Goal: Task Accomplishment & Management: Use online tool/utility

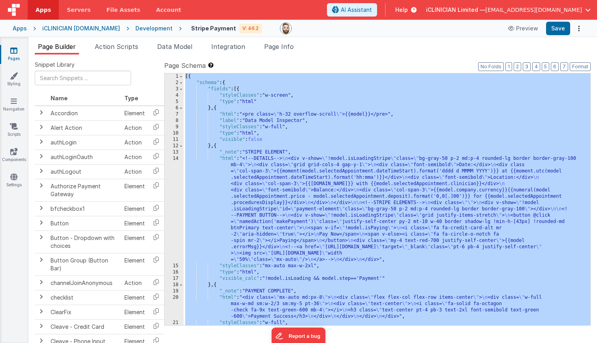
click at [13, 52] on icon at bounding box center [13, 51] width 7 height 8
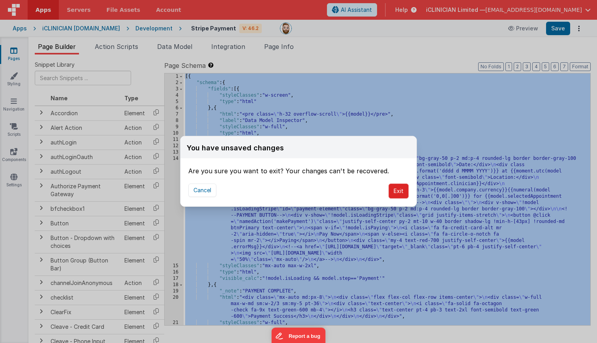
click at [402, 190] on button "Exit" at bounding box center [398, 190] width 20 height 15
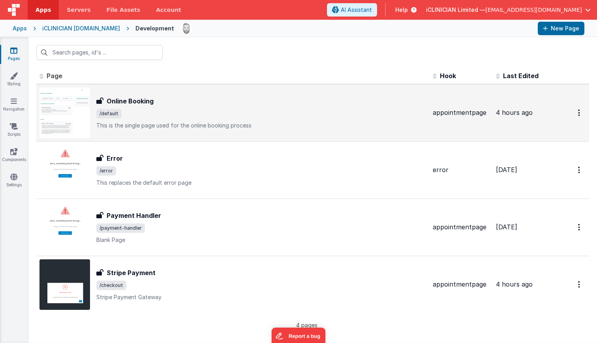
click at [251, 116] on span "/default" at bounding box center [261, 113] width 330 height 9
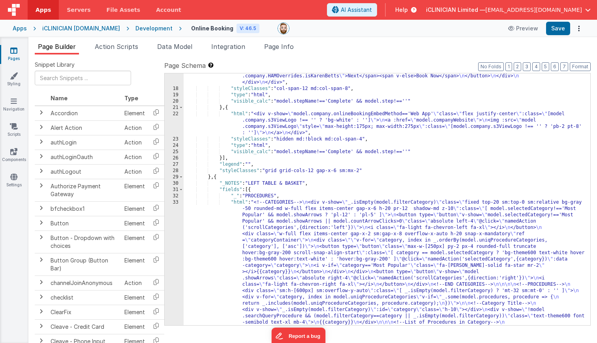
scroll to position [303, 0]
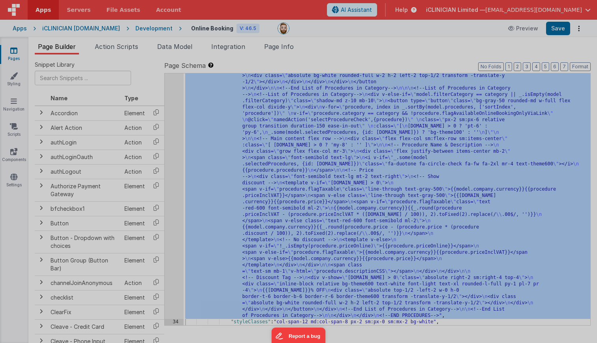
scroll to position [771, 0]
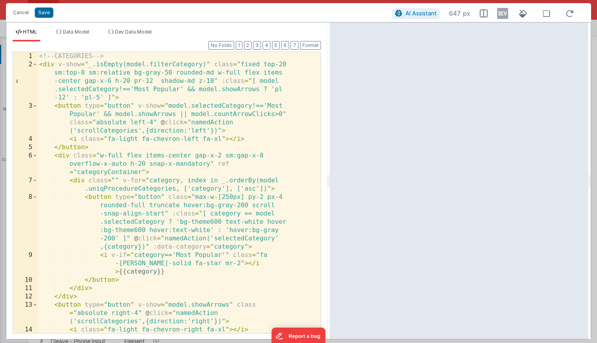
drag, startPoint x: 297, startPoint y: 180, endPoint x: 329, endPoint y: 180, distance: 32.4
click at [329, 180] on html "Cancel Save AI Assistant 647 px HTML Data Model Dev Data Model Format 7 6 5 4 3…" at bounding box center [298, 171] width 597 height 343
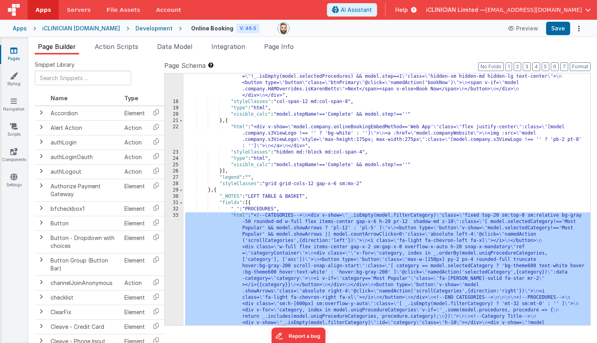
scroll to position [333, 0]
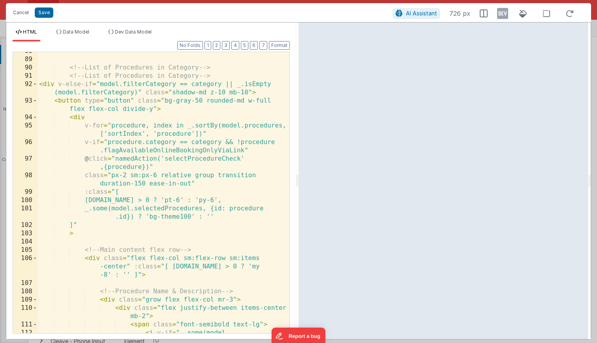
scroll to position [1457, 0]
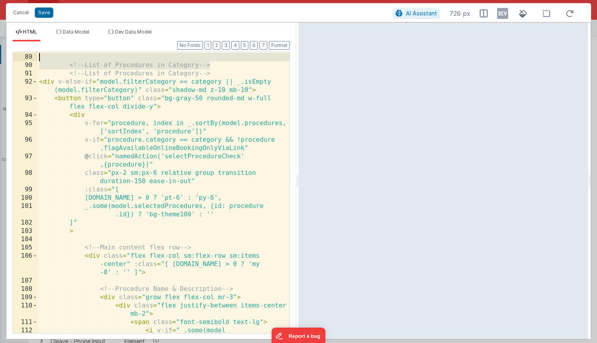
drag, startPoint x: 214, startPoint y: 67, endPoint x: 115, endPoint y: 60, distance: 99.3
click at [115, 60] on div "<!-- List of Procedures in Category --> <!-- List of Procedures in Category -->…" at bounding box center [163, 210] width 252 height 331
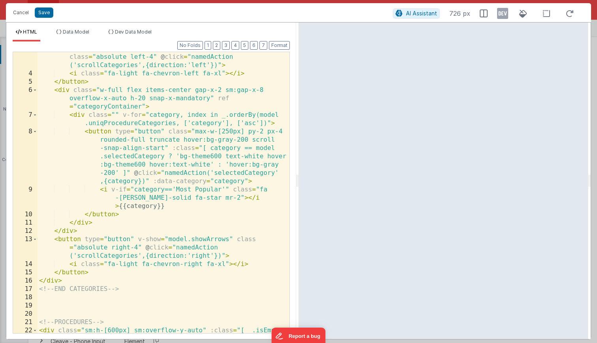
scroll to position [0, 0]
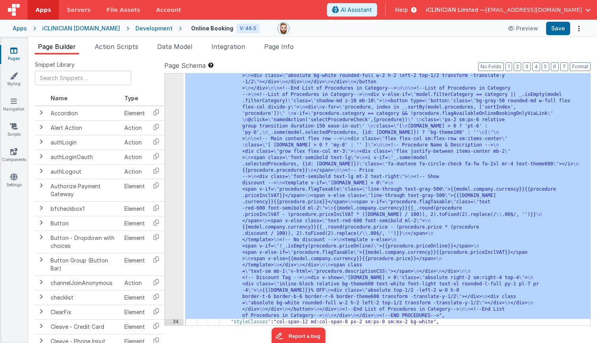
click at [232, 173] on div ""html" : "<!--CATEGORIES--> \n <div v-show= \" _.isEmpty(model.filterCategory) …" at bounding box center [386, 154] width 406 height 845
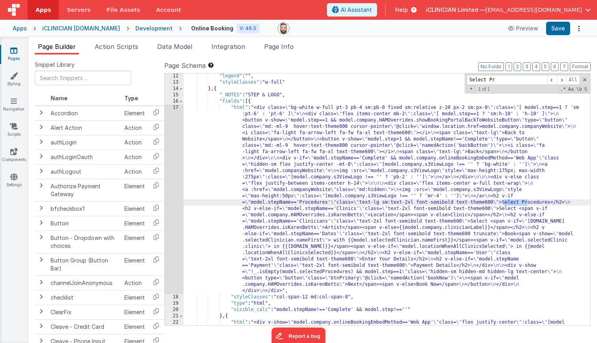
scroll to position [95, 0]
type input "Select Proc"
click at [275, 203] on div ""legend" : "" , "styleClasses" : "w-full" } , { "_NOTES" : "STEP & LOGO" , "fie…" at bounding box center [386, 214] width 406 height 283
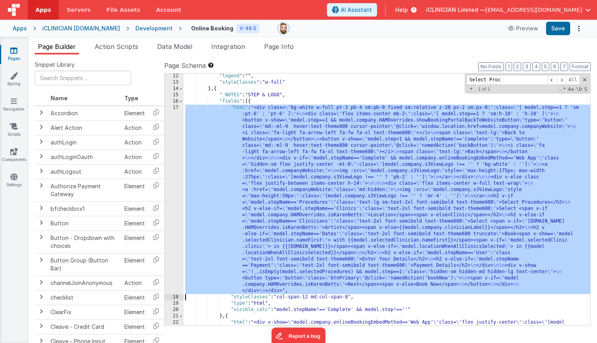
click at [175, 204] on div "17" at bounding box center [174, 199] width 19 height 189
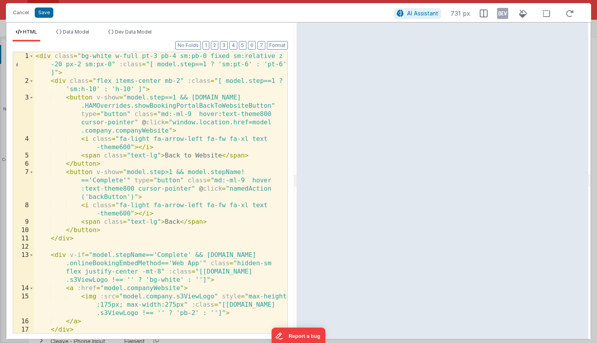
drag, startPoint x: 296, startPoint y: 185, endPoint x: 341, endPoint y: 185, distance: 45.4
click at [341, 185] on html "Cancel Save AI Assistant 731 px HTML Data Model Dev Data Model Format 7 6 5 4 3…" at bounding box center [298, 171] width 597 height 343
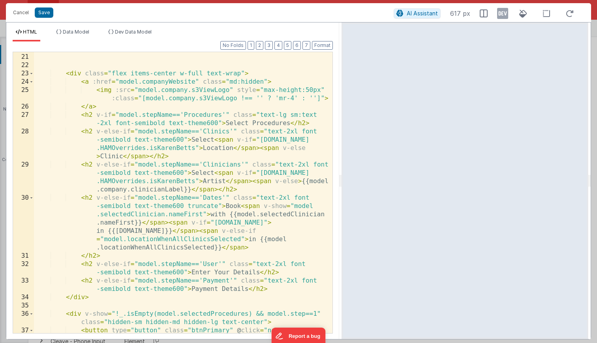
scroll to position [267, 0]
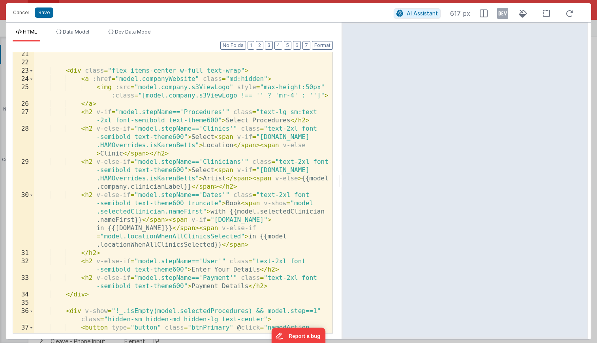
click at [219, 120] on div "< div class = "flex items-center w-full text-wrap" > < a :href = "model.company…" at bounding box center [183, 203] width 298 height 306
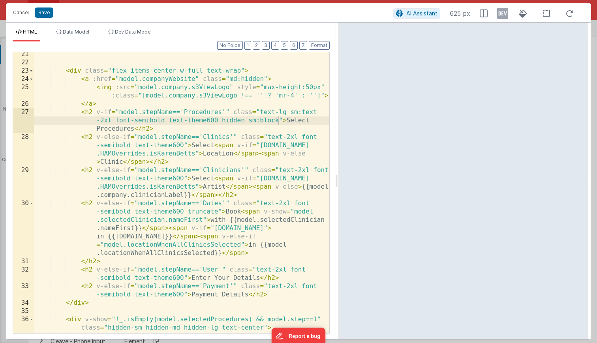
drag, startPoint x: 340, startPoint y: 182, endPoint x: 338, endPoint y: 178, distance: 5.0
click at [338, 178] on html "Cancel Save AI Assistant 625 px HTML Data Model Dev Data Model Format 7 6 5 4 3…" at bounding box center [298, 171] width 597 height 343
click at [249, 122] on div "< div class = "flex items-center w-full text-wrap" > < a :href = "model.company…" at bounding box center [181, 203] width 295 height 306
click at [282, 120] on div "< div class = "flex items-center w-full text-wrap" > < a :href = "model.company…" at bounding box center [181, 203] width 295 height 306
click at [251, 121] on div "< div class = "flex items-center w-full text-wrap" > < a :href = "model.company…" at bounding box center [181, 203] width 295 height 306
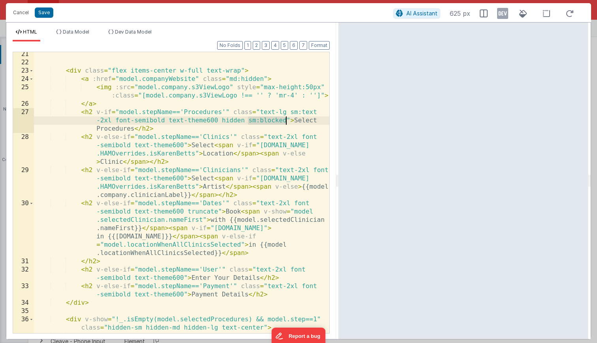
click at [284, 121] on div "< div class = "flex items-center w-full text-wrap" > < a :href = "model.company…" at bounding box center [181, 203] width 295 height 306
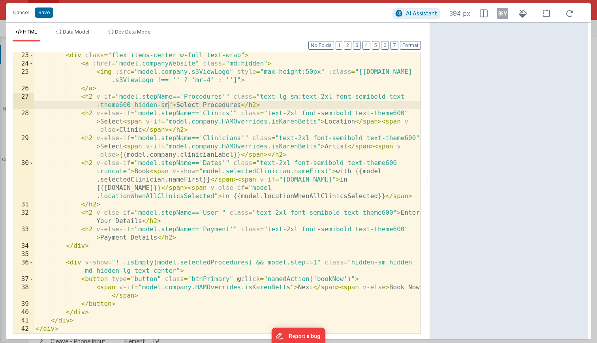
scroll to position [241, 0]
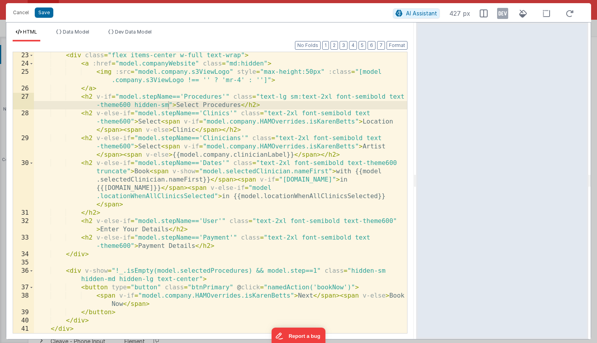
drag, startPoint x: 337, startPoint y: 177, endPoint x: 417, endPoint y: 168, distance: 80.6
click at [417, 168] on html "Cancel Save AI Assistant 427 px HTML Data Model Dev Data Model Format 7 6 5 4 3…" at bounding box center [298, 171] width 597 height 343
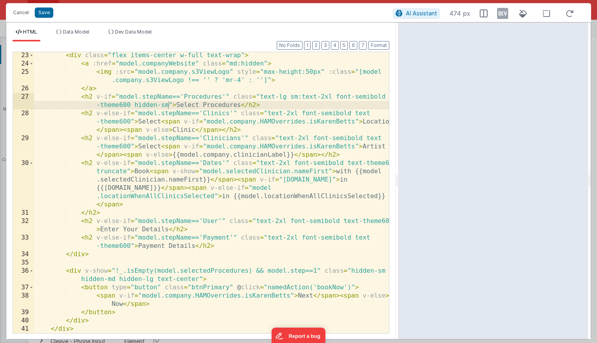
drag, startPoint x: 414, startPoint y: 176, endPoint x: 398, endPoint y: 166, distance: 18.7
click at [398, 166] on html "Cancel Save AI Assistant 474 px HTML Data Model Dev Data Model Format 7 6 5 4 3…" at bounding box center [298, 171] width 597 height 343
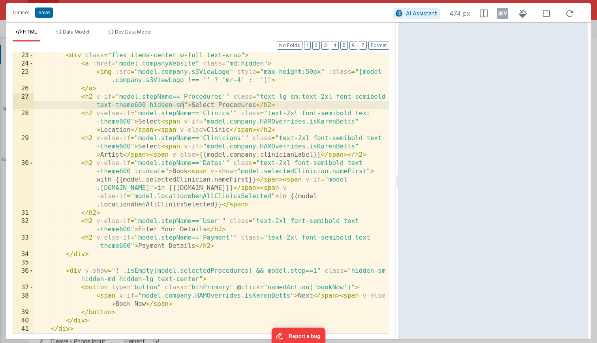
scroll to position [249, 0]
click at [183, 106] on div "< div class = "flex items-center w-full text-wrap" > < a :href = "model.company…" at bounding box center [211, 199] width 355 height 297
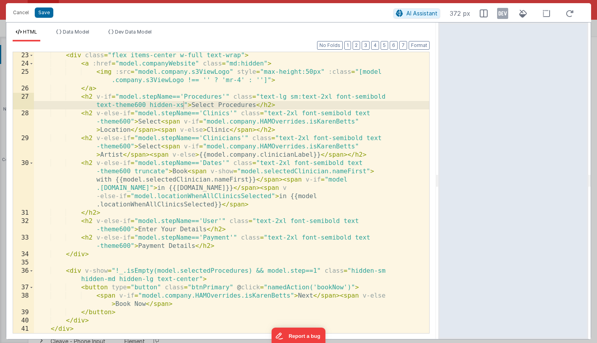
drag, startPoint x: 396, startPoint y: 180, endPoint x: 439, endPoint y: 168, distance: 44.2
click at [439, 168] on html "Cancel Save AI Assistant 372 px HTML Data Model Dev Data Model Format 7 6 5 4 3…" at bounding box center [298, 171] width 597 height 343
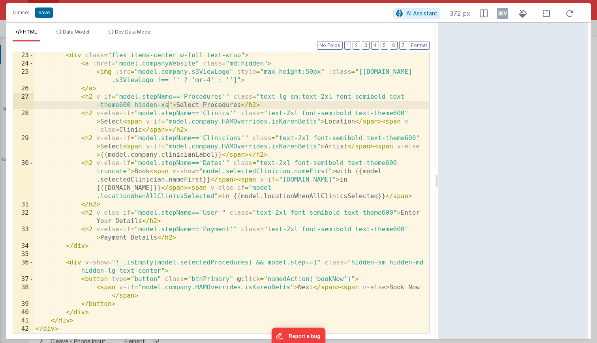
scroll to position [241, 0]
drag, startPoint x: 131, startPoint y: 105, endPoint x: 167, endPoint y: 106, distance: 35.9
click at [167, 106] on div "< div class = "flex items-center w-full text-wrap" > < a :href = "model.company…" at bounding box center [231, 199] width 395 height 297
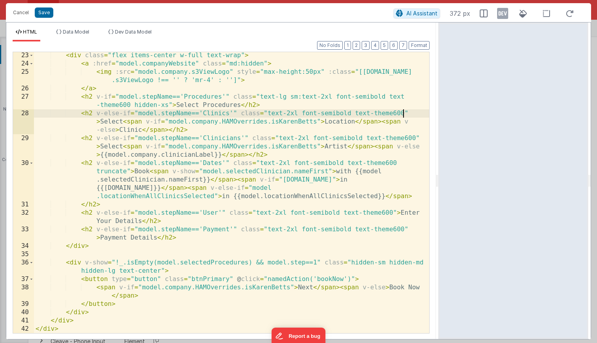
click at [403, 114] on div "< div class = "flex items-center w-full text-wrap" > < a :href = "model.company…" at bounding box center [231, 199] width 395 height 297
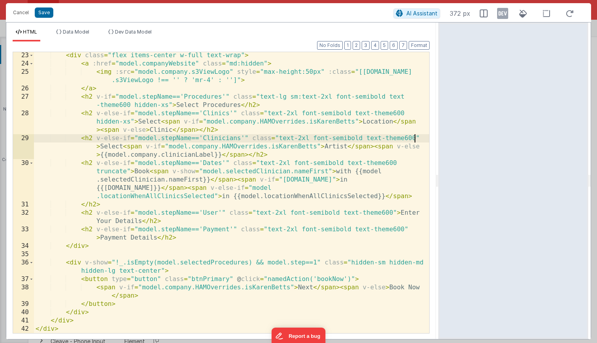
click at [415, 139] on div "< div class = "flex items-center w-full text-wrap" > < a :href = "model.company…" at bounding box center [231, 199] width 395 height 297
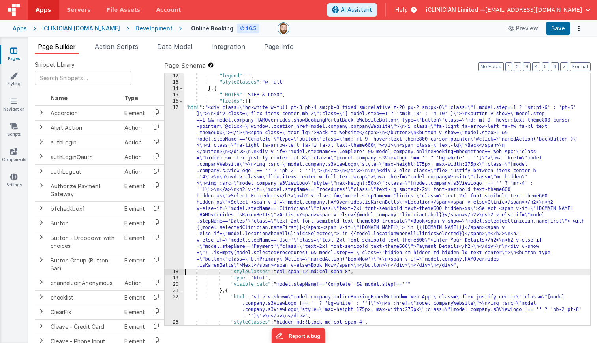
click at [233, 164] on div ""legend" : "" , "styleClasses" : "w-full" } , { "_NOTES" : "STEP & LOGO" , "fie…" at bounding box center [386, 205] width 406 height 264
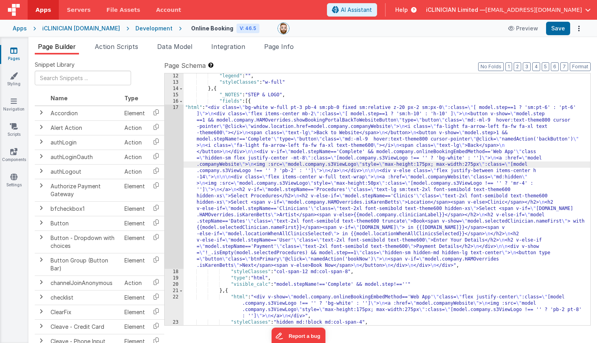
click at [171, 174] on div "17" at bounding box center [174, 187] width 19 height 164
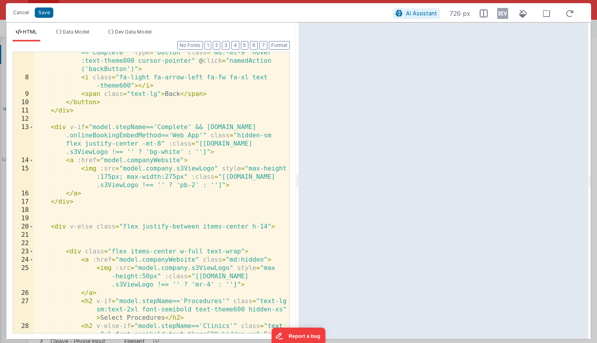
scroll to position [128, 0]
click at [504, 14] on icon at bounding box center [502, 13] width 11 height 13
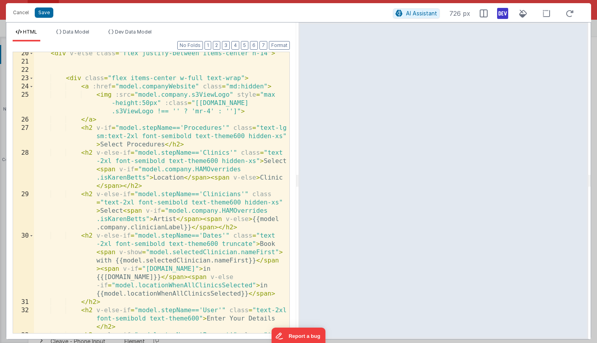
scroll to position [301, 0]
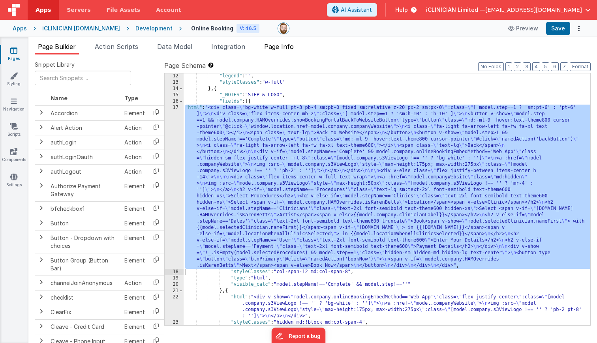
click at [275, 50] on span "Page Info" at bounding box center [279, 47] width 30 height 8
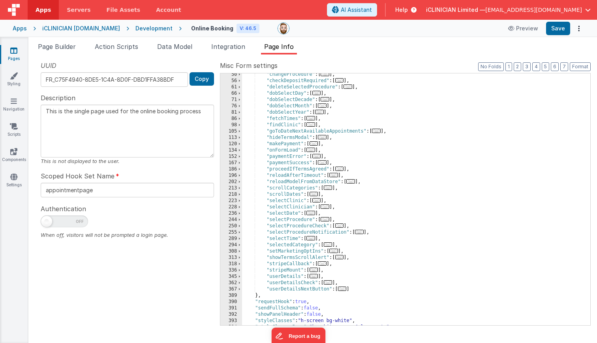
scroll to position [98, 0]
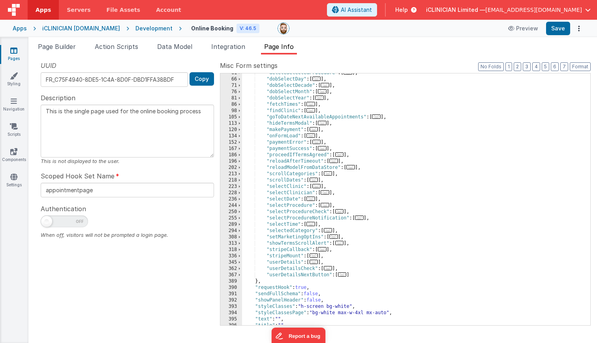
click at [329, 229] on span "..." at bounding box center [328, 230] width 9 height 4
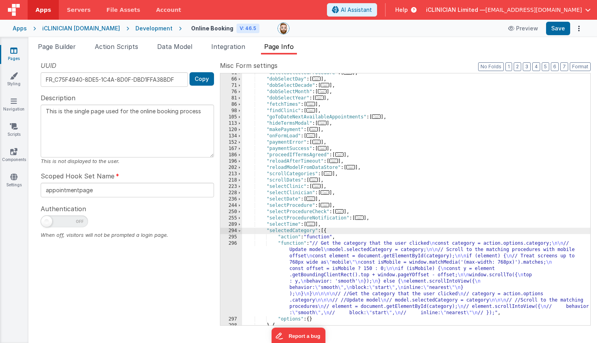
click at [327, 264] on div ""deleteSelectedProcedure" : [ ... ] , "dobSelectDay" : [ ... ] , "dobSelectDeca…" at bounding box center [416, 202] width 348 height 264
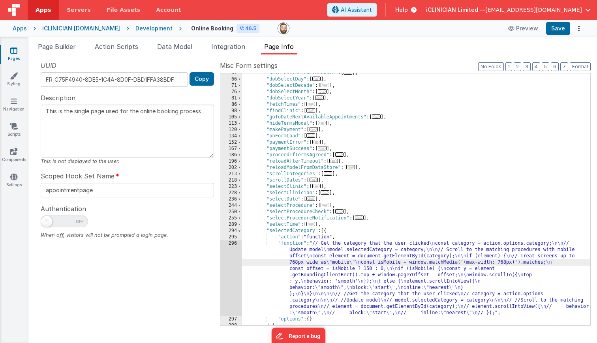
click at [233, 268] on div "296" at bounding box center [231, 278] width 22 height 76
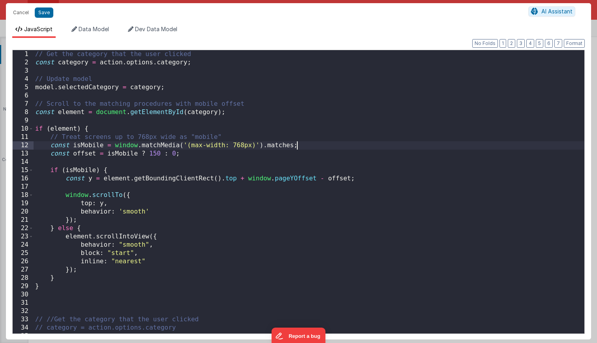
click at [304, 146] on div "// Get the category that the user clicked const category = action . options . c…" at bounding box center [309, 200] width 550 height 300
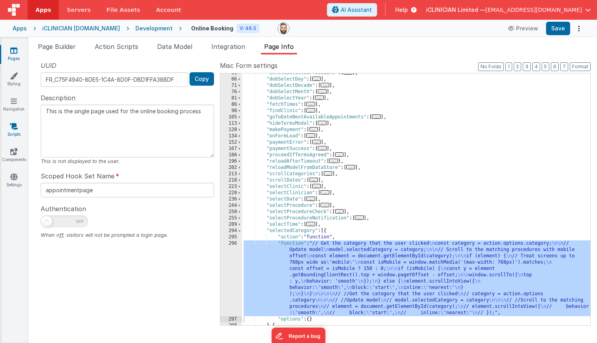
click at [13, 127] on icon at bounding box center [14, 126] width 8 height 8
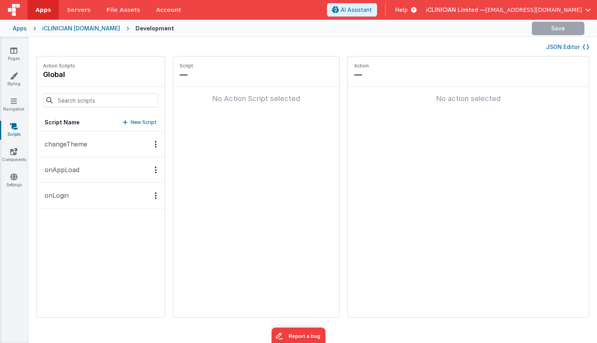
click at [63, 166] on p "onAppLoad" at bounding box center [59, 169] width 39 height 9
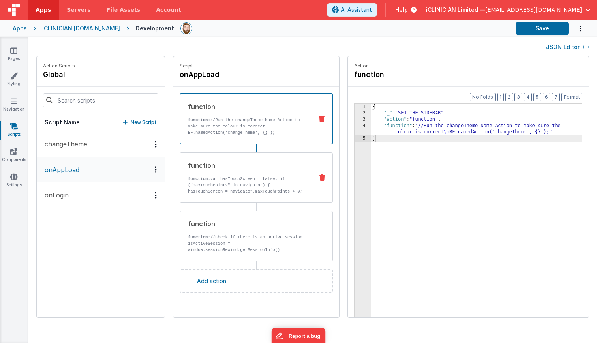
click at [265, 180] on p "function: var hasTouchScreen = false; if ("maxTouchPoints" in navigator) { hasT…" at bounding box center [247, 229] width 119 height 107
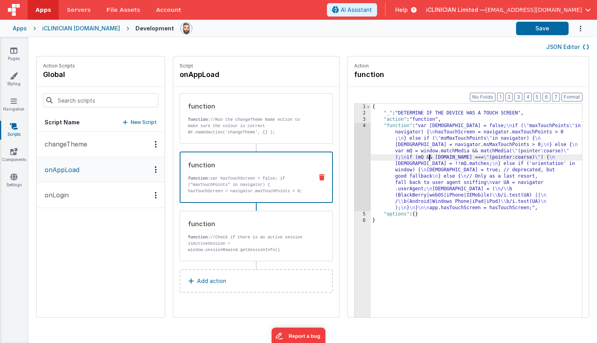
click at [429, 157] on div "{ "_" : "DETERMINE IF THE DEVICE HAS A TOUCH SCREEN" , "action" : "function" , …" at bounding box center [475, 229] width 211 height 251
click at [363, 161] on div "4" at bounding box center [362, 167] width 16 height 88
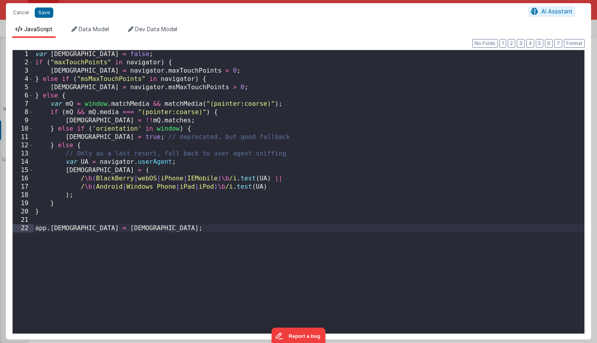
click at [241, 227] on div "var [DEMOGRAPHIC_DATA] = false ; if ( "maxTouchPoints" in navigator ) { hasTouc…" at bounding box center [309, 200] width 550 height 300
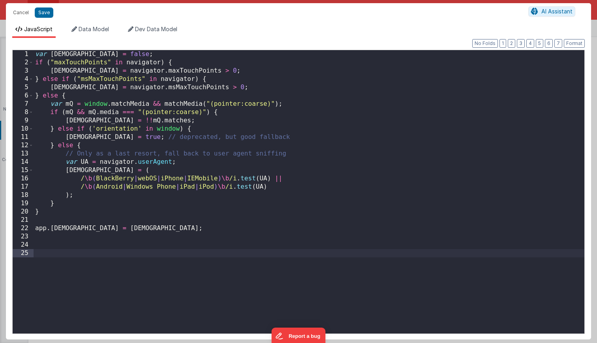
paste textarea
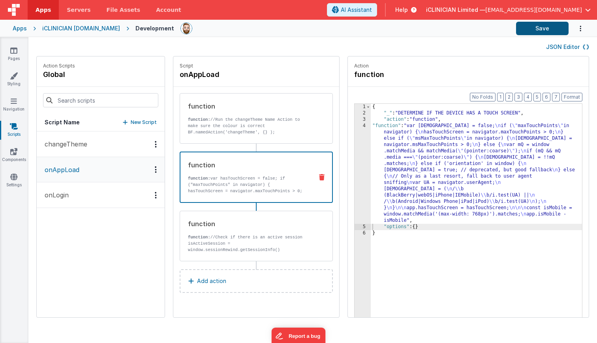
click at [544, 23] on button "Save" at bounding box center [542, 28] width 52 height 13
click at [69, 28] on div "iCLINICIAN [DOMAIN_NAME]" at bounding box center [81, 28] width 78 height 8
